Goal: Task Accomplishment & Management: Manage account settings

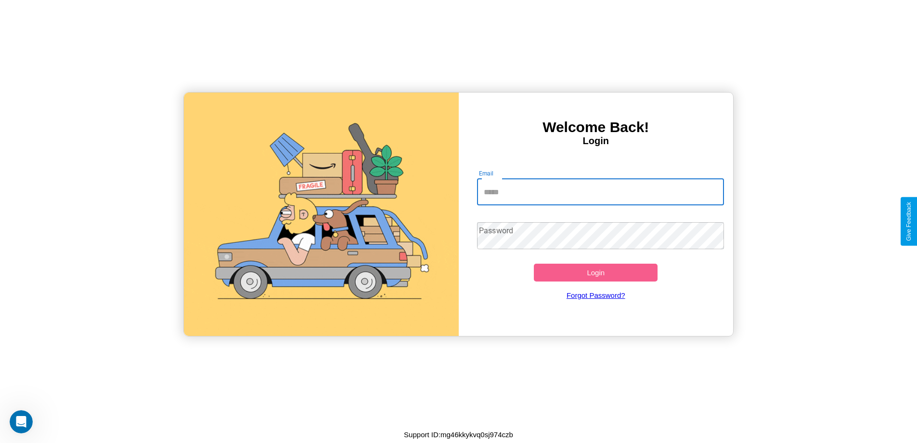
click at [600, 192] on input "Email" at bounding box center [600, 191] width 247 height 27
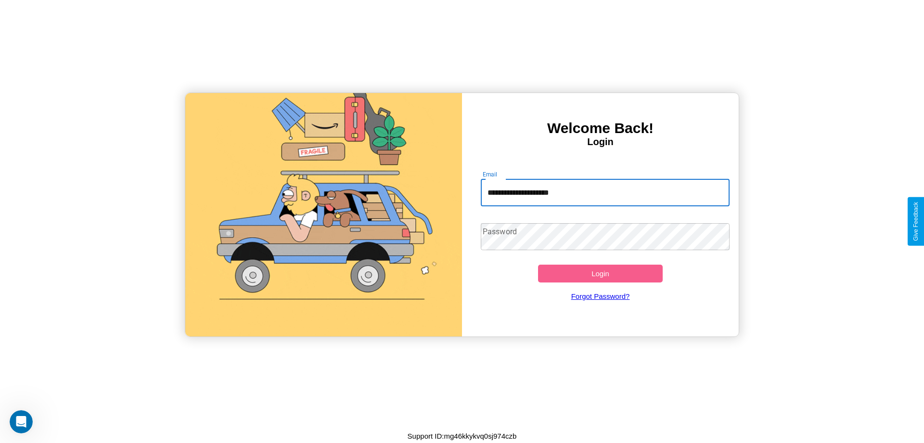
type input "**********"
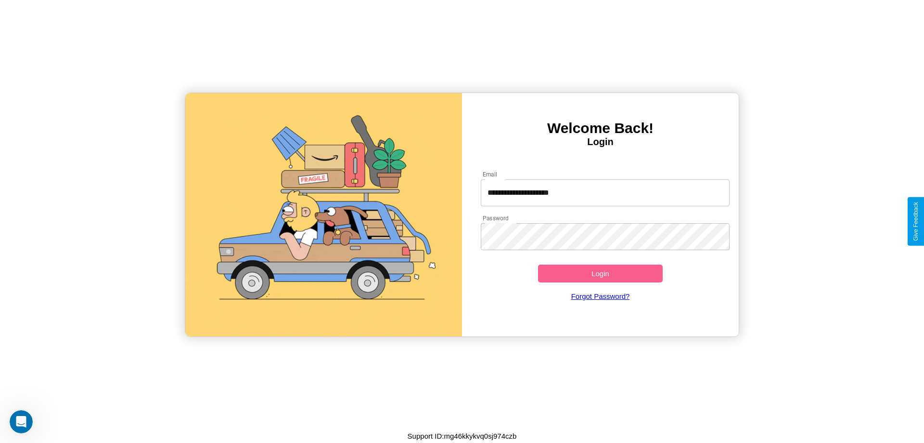
click at [600, 273] on button "Login" at bounding box center [600, 273] width 125 height 18
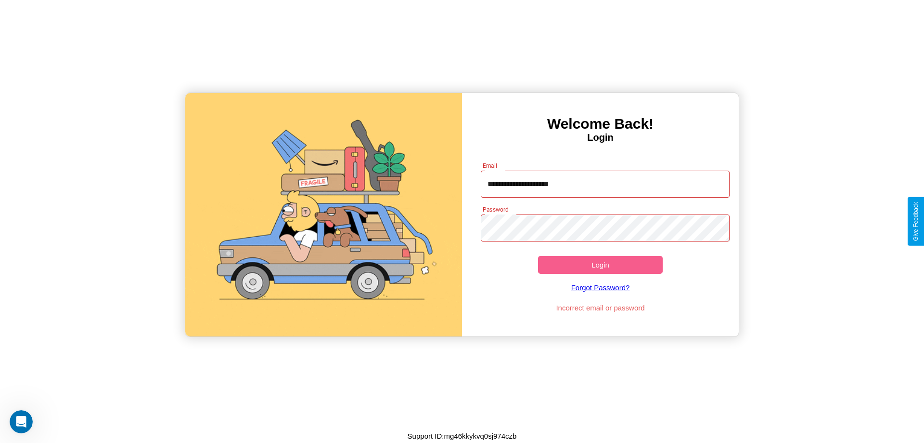
click at [600, 264] on button "Login" at bounding box center [600, 265] width 125 height 18
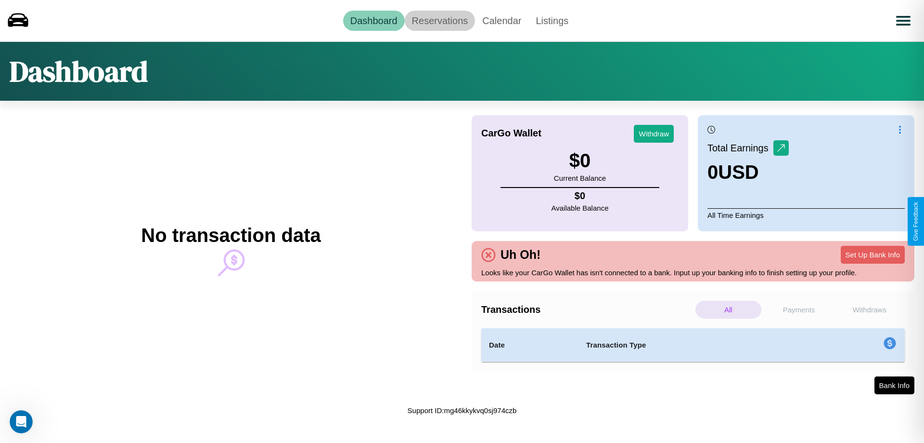
click at [440, 20] on link "Reservations" at bounding box center [440, 21] width 71 height 20
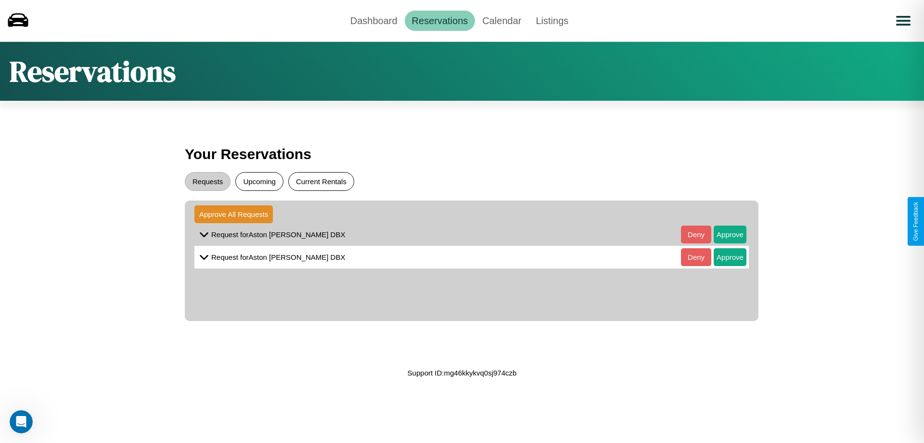
click at [321, 181] on button "Current Rentals" at bounding box center [321, 181] width 66 height 19
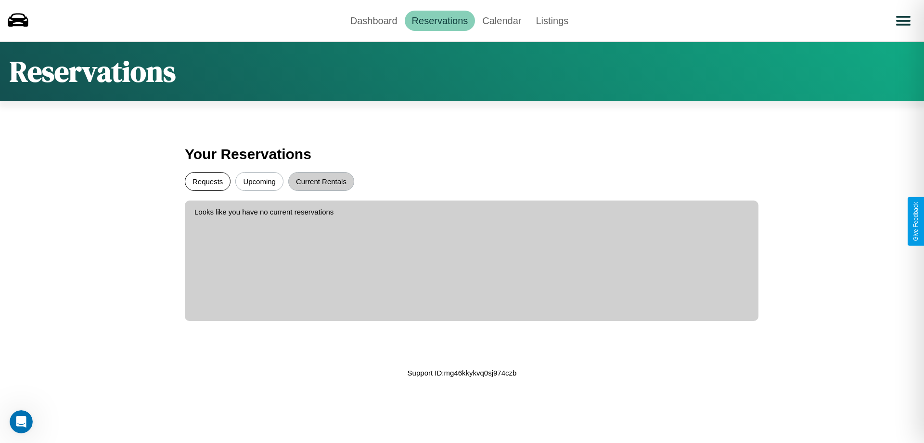
click at [208, 181] on button "Requests" at bounding box center [208, 181] width 46 height 19
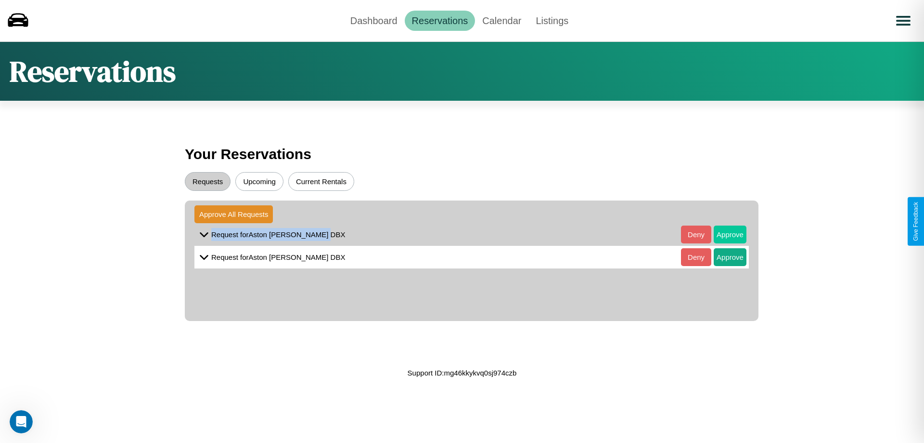
click at [723, 234] on button "Approve" at bounding box center [730, 234] width 33 height 18
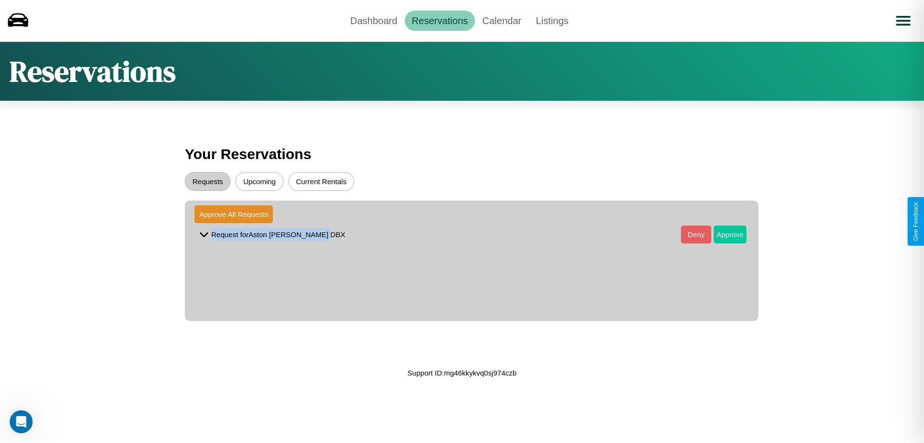
click at [723, 234] on button "Approve" at bounding box center [730, 234] width 33 height 18
